Goal: Information Seeking & Learning: Learn about a topic

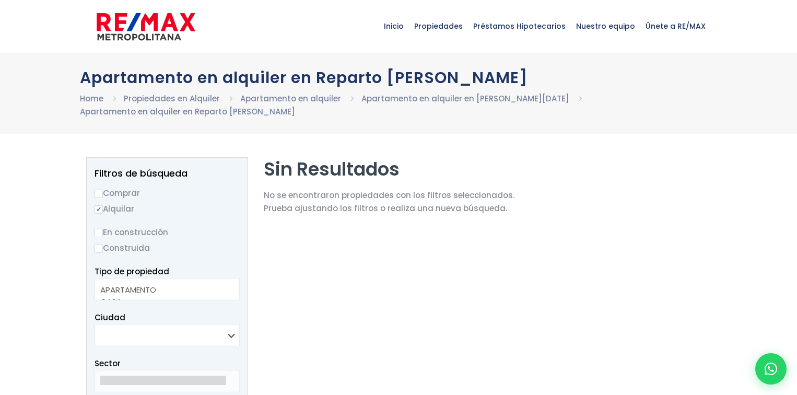
select select
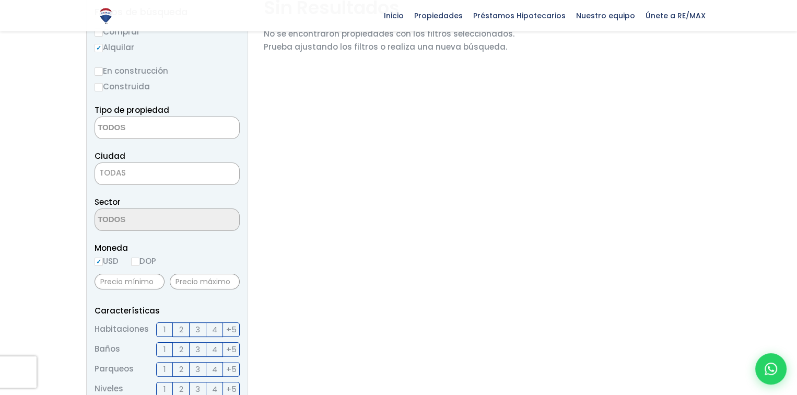
scroll to position [160, 0]
click at [138, 262] on input "DOP" at bounding box center [135, 262] width 8 height 8
radio input "true"
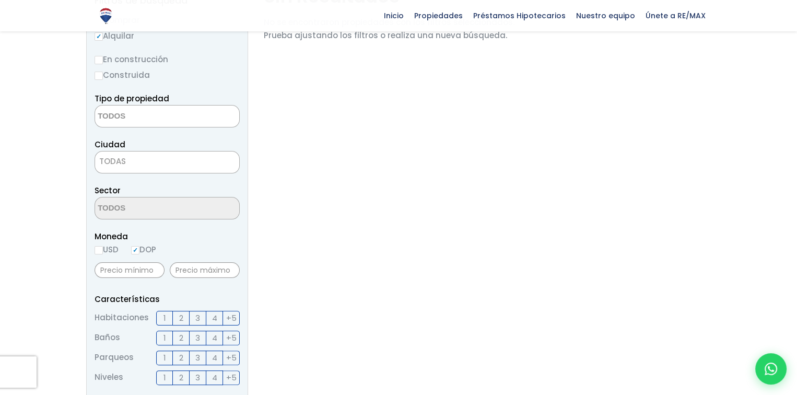
scroll to position [0, 0]
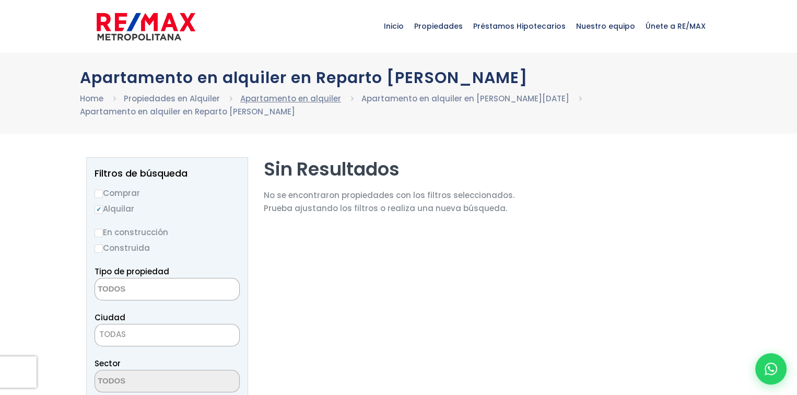
click at [284, 98] on link "Apartamento en alquiler" at bounding box center [290, 98] width 101 height 11
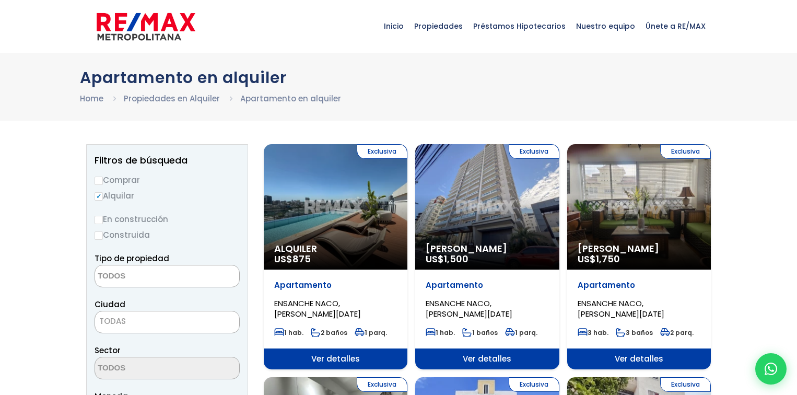
select select
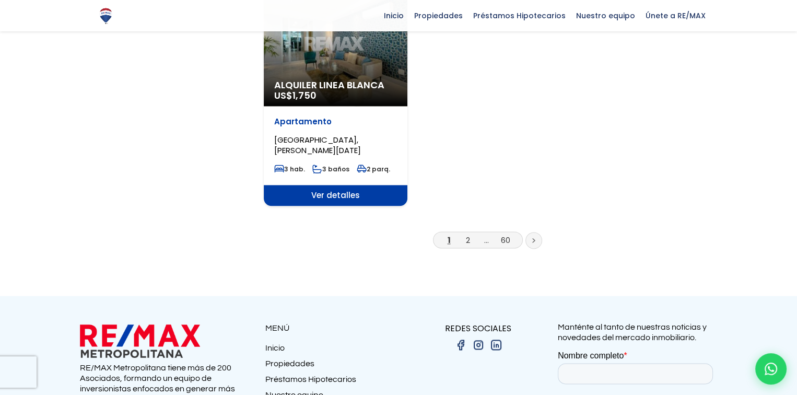
scroll to position [1364, 0]
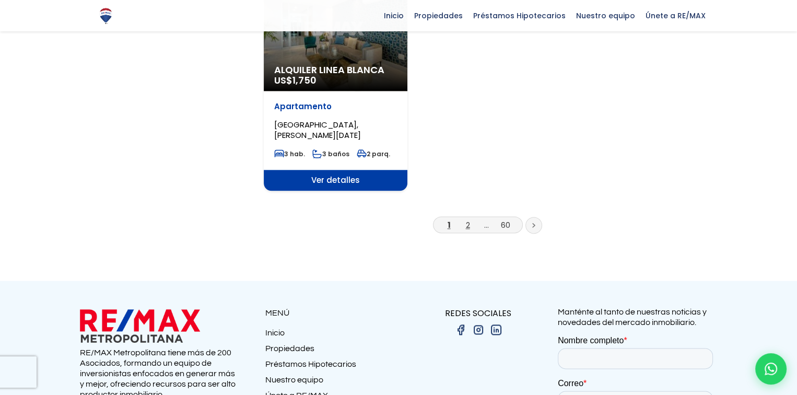
click at [469, 219] on link "2" at bounding box center [468, 224] width 4 height 11
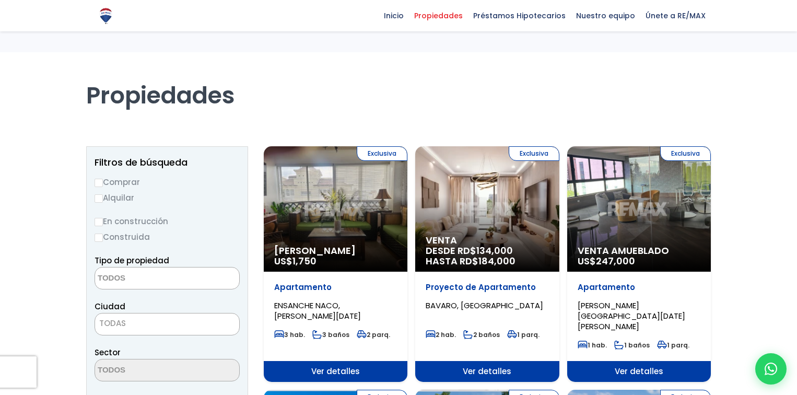
select select
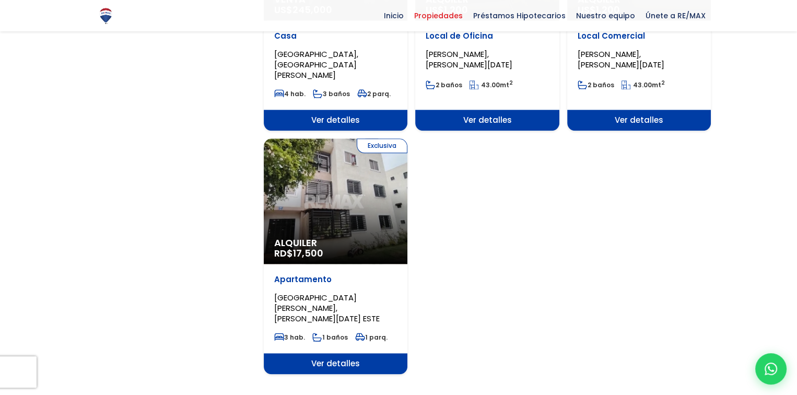
scroll to position [1317, 0]
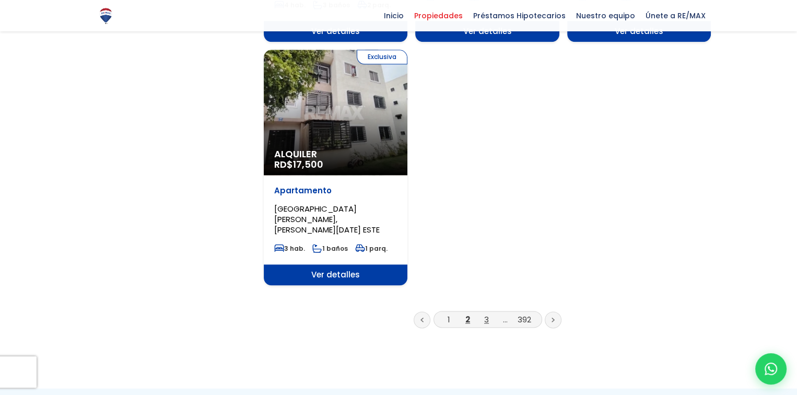
click at [486, 314] on link "3" at bounding box center [486, 319] width 5 height 11
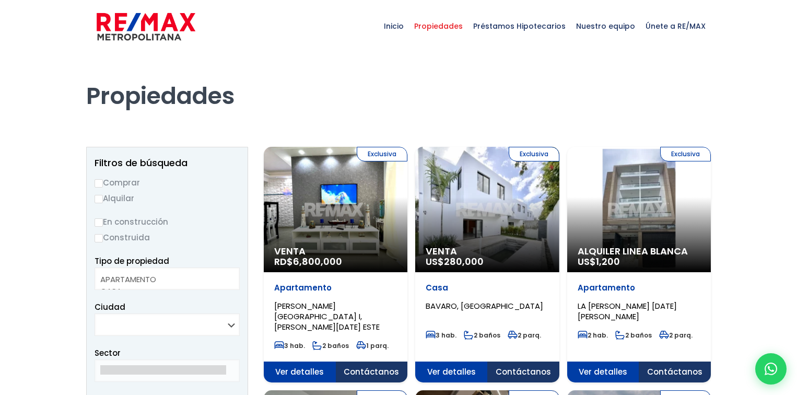
select select
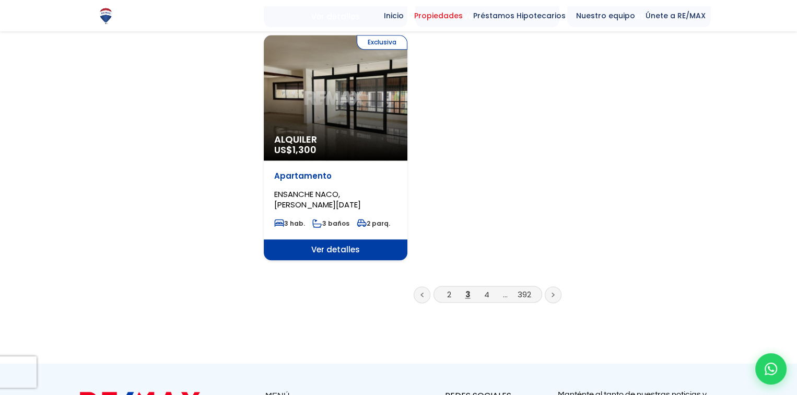
scroll to position [1332, 0]
click at [488, 288] on link "4" at bounding box center [486, 293] width 5 height 11
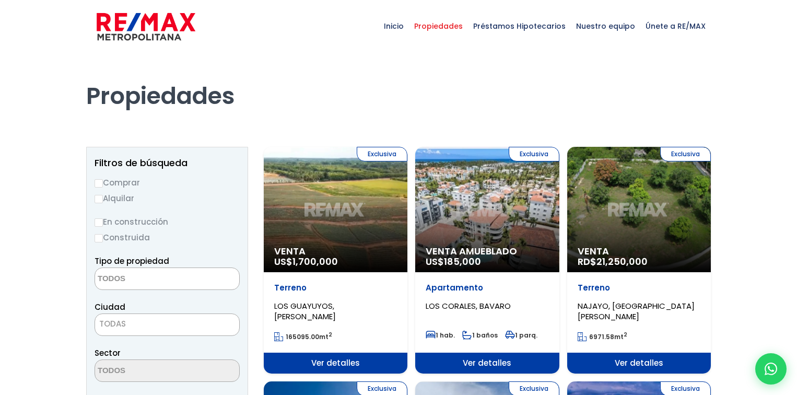
select select
